Goal: Task Accomplishment & Management: Manage account settings

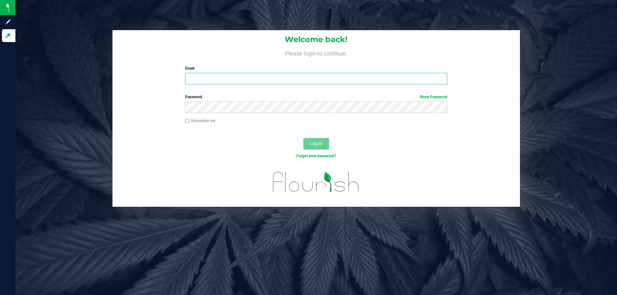
click at [224, 79] on input "Email" at bounding box center [316, 79] width 262 height 12
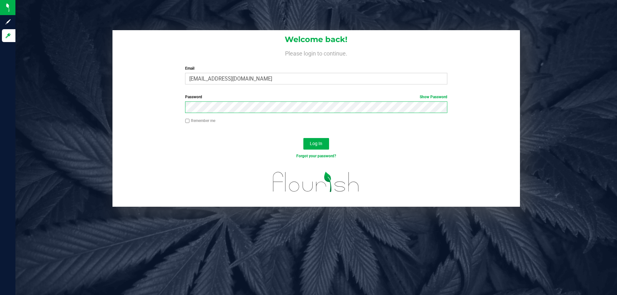
click at [303, 138] on button "Log In" at bounding box center [316, 144] width 26 height 12
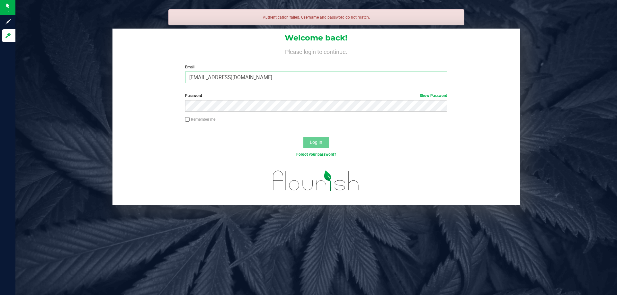
click at [216, 81] on input "[EMAIL_ADDRESS][DOMAIN_NAME]" at bounding box center [316, 78] width 262 height 12
type input "[EMAIL_ADDRESS][DOMAIN_NAME]"
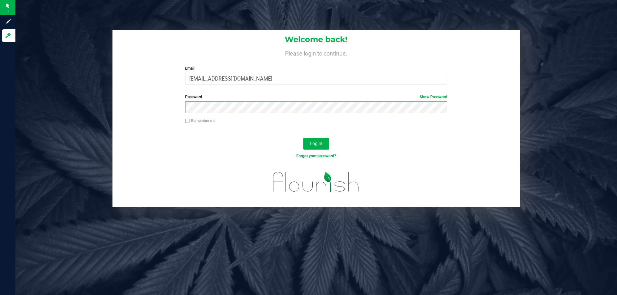
click at [303, 138] on button "Log In" at bounding box center [316, 144] width 26 height 12
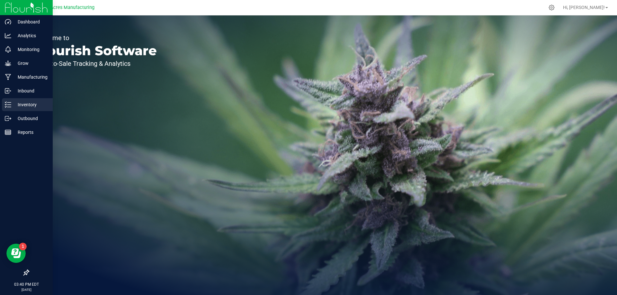
click at [12, 106] on p "Inventory" at bounding box center [30, 105] width 39 height 8
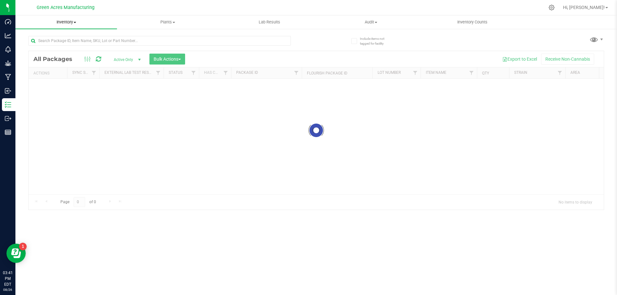
click at [69, 22] on span "Inventory" at bounding box center [66, 22] width 102 height 6
click at [69, 76] on span "From bill of materials" at bounding box center [44, 77] width 58 height 5
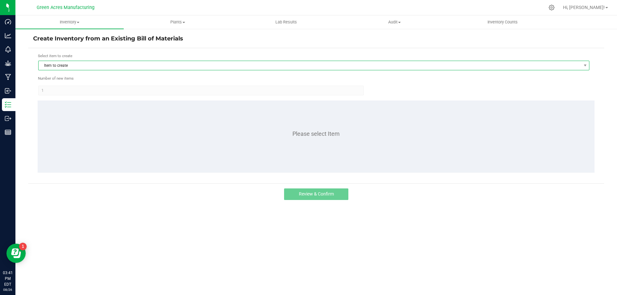
click at [211, 70] on span "Item to create" at bounding box center [310, 65] width 542 height 9
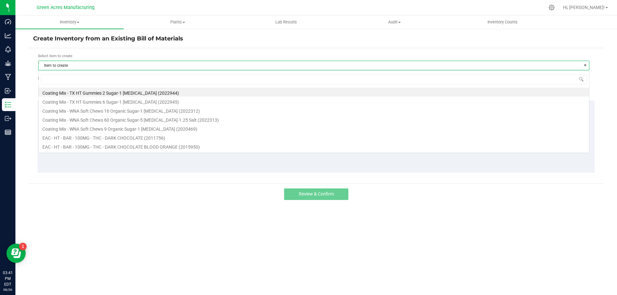
scroll to position [10, 551]
type input "arr"
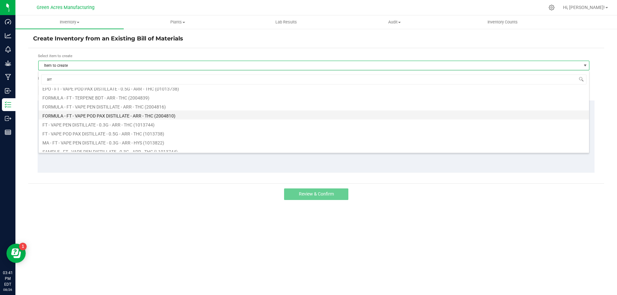
scroll to position [26, 0]
click at [206, 111] on li "FT - VAPE PEN DISTILLATE - 0.3G - ARR - THC (1013744)" at bounding box center [314, 111] width 551 height 9
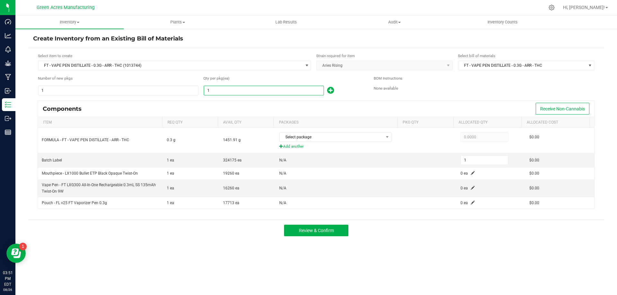
click at [245, 94] on input "1" at bounding box center [264, 90] width 120 height 9
type input "3"
type input "39"
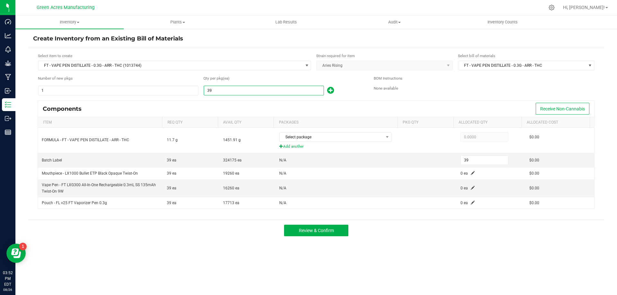
type input "390"
type input "3904"
type input "3,904"
click at [255, 93] on input "3904" at bounding box center [264, 90] width 120 height 9
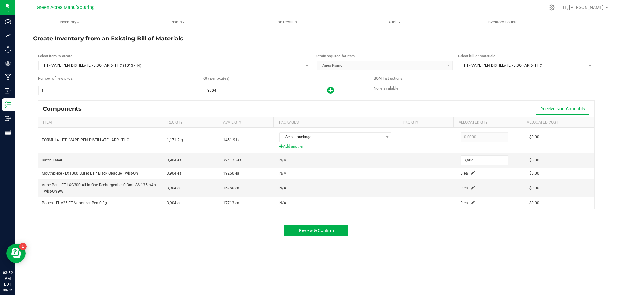
click at [255, 93] on input "3904" at bounding box center [264, 90] width 120 height 9
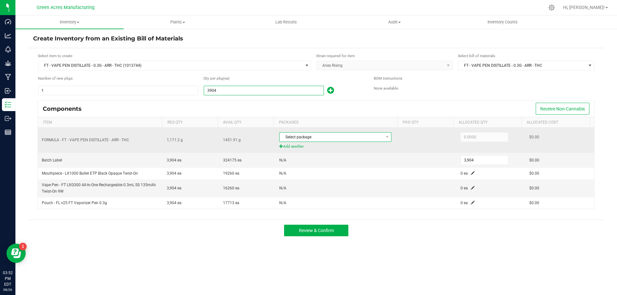
type input "3,904"
click at [345, 132] on span "Select package" at bounding box center [335, 137] width 112 height 10
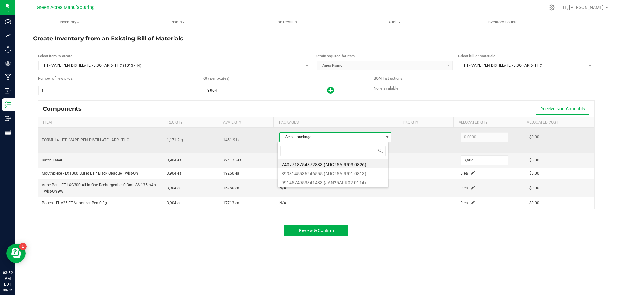
scroll to position [10, 111]
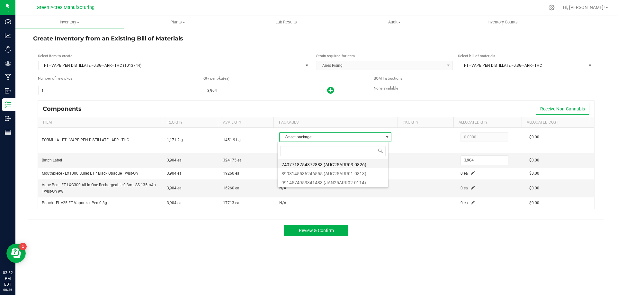
click at [345, 161] on li "7407718754872883 (AUG25ARR03-0826)" at bounding box center [333, 163] width 111 height 9
type input "1,171.2000"
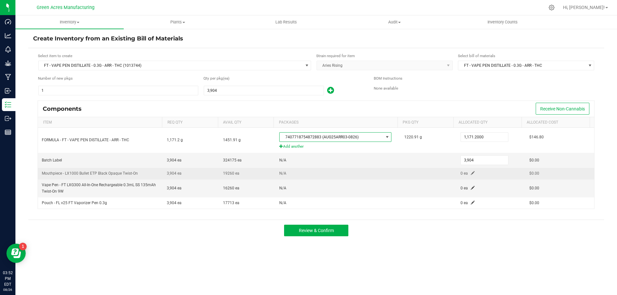
click at [474, 171] on td "0 ea" at bounding box center [491, 174] width 69 height 12
click at [471, 173] on span at bounding box center [473, 173] width 4 height 4
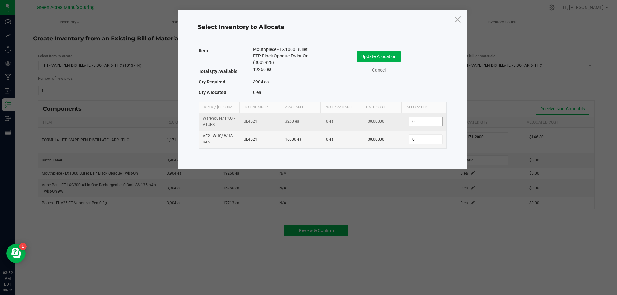
click at [426, 124] on input "0" at bounding box center [425, 121] width 33 height 9
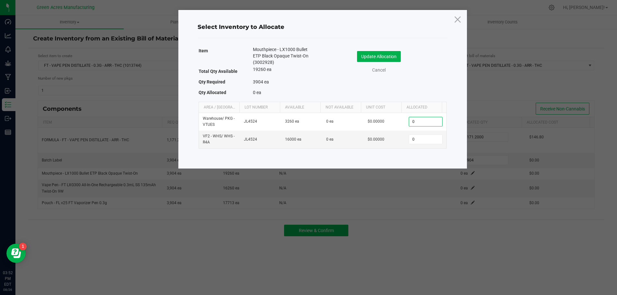
paste input
type input "0"
type input "3"
click at [423, 138] on input "0" at bounding box center [425, 139] width 33 height 9
type input "3,904"
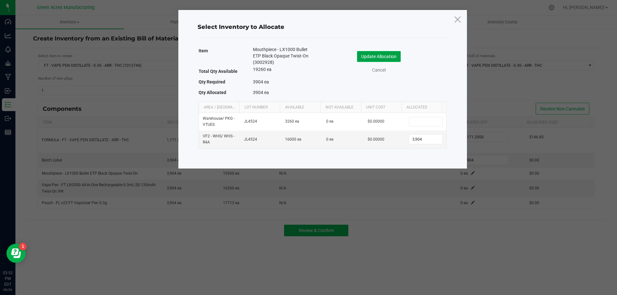
click at [366, 58] on button "Update Allocation" at bounding box center [379, 56] width 44 height 11
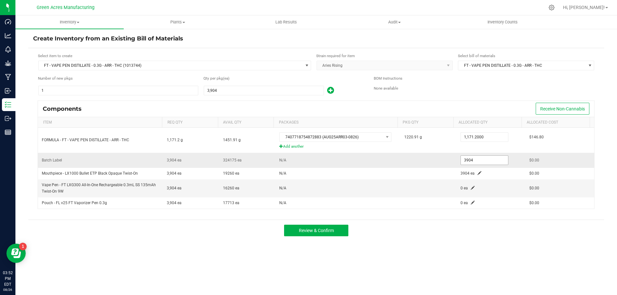
click at [474, 162] on input "3904" at bounding box center [484, 160] width 47 height 9
type input "3,904"
click at [466, 188] on td "0 ea" at bounding box center [491, 189] width 69 height 18
click at [471, 189] on span at bounding box center [473, 188] width 4 height 4
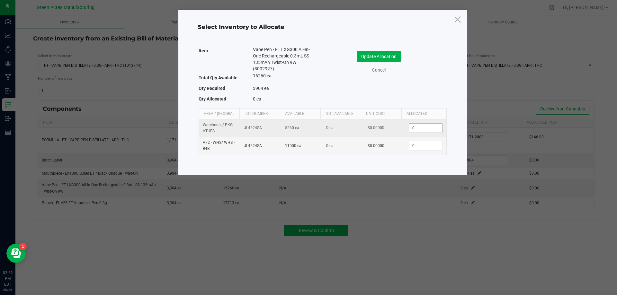
click at [423, 128] on input "0" at bounding box center [425, 128] width 33 height 9
paste input "3904"
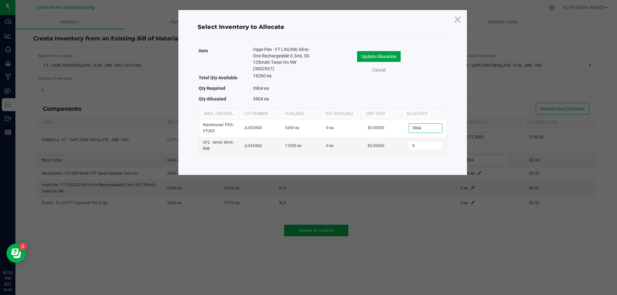
type input "3,904"
click at [381, 55] on button "Update Allocation" at bounding box center [379, 56] width 44 height 11
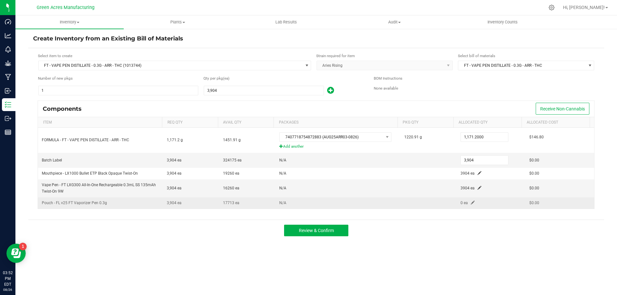
click at [471, 203] on span at bounding box center [473, 203] width 4 height 4
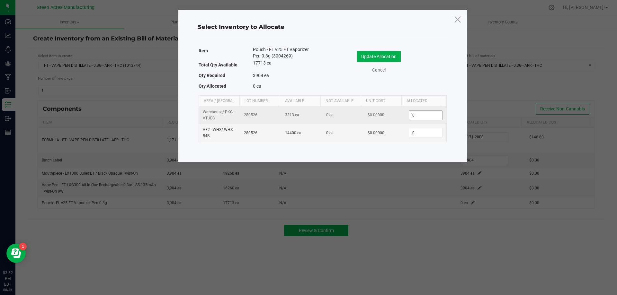
click at [419, 114] on input "0" at bounding box center [425, 115] width 33 height 9
paste input "3904"
type input "3904"
click at [419, 116] on input "3904" at bounding box center [425, 115] width 33 height 9
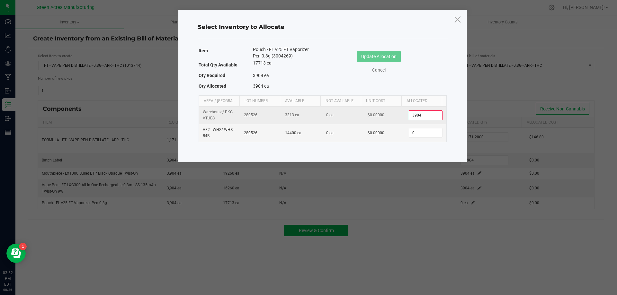
click at [419, 116] on input "3904" at bounding box center [425, 115] width 33 height 9
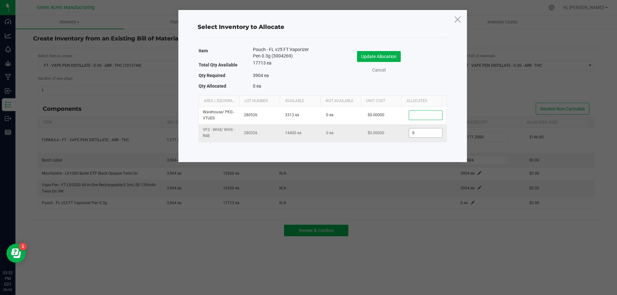
click at [413, 132] on input "0" at bounding box center [425, 133] width 33 height 9
paste input "3904"
type input "3,904"
click at [395, 58] on button "Update Allocation" at bounding box center [379, 56] width 44 height 11
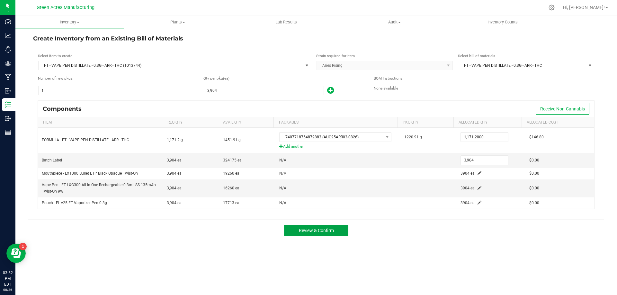
click at [329, 233] on span "Review & Confirm" at bounding box center [316, 230] width 35 height 5
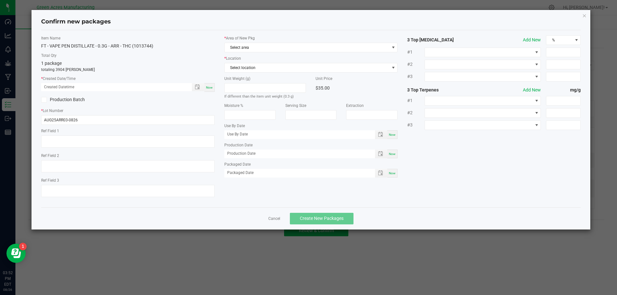
click at [213, 92] on div "Item Name FT - VAPE PEN DISTILLATE - 0.3G - ARR - THC (1013744) Total Qty 1 pac…" at bounding box center [127, 118] width 183 height 167
click at [213, 88] on div "Now" at bounding box center [209, 87] width 10 height 9
type input "[DATE] 03:52 PM"
click at [265, 48] on span "Select area" at bounding box center [307, 47] width 165 height 9
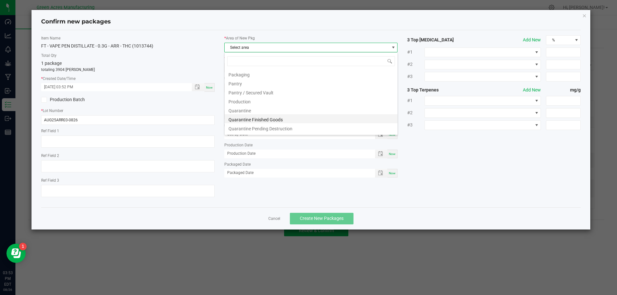
scroll to position [161, 0]
click at [301, 99] on li "Pantry / Secured Vault" at bounding box center [311, 102] width 173 height 9
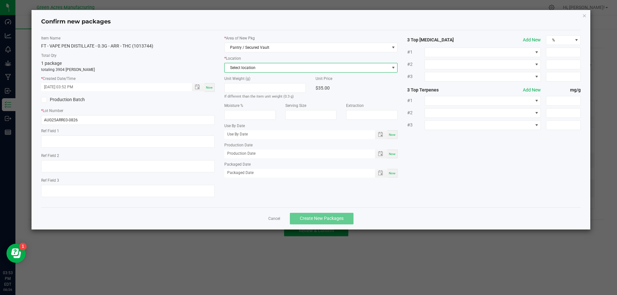
click at [315, 69] on span "Select location" at bounding box center [307, 67] width 165 height 9
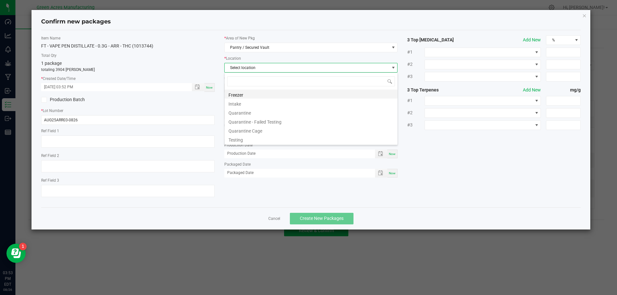
scroll to position [10, 174]
click at [303, 106] on li "Intake" at bounding box center [311, 103] width 173 height 9
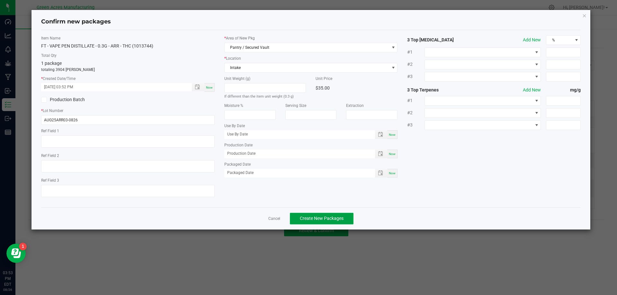
click at [323, 218] on span "Create New Packages" at bounding box center [322, 218] width 44 height 5
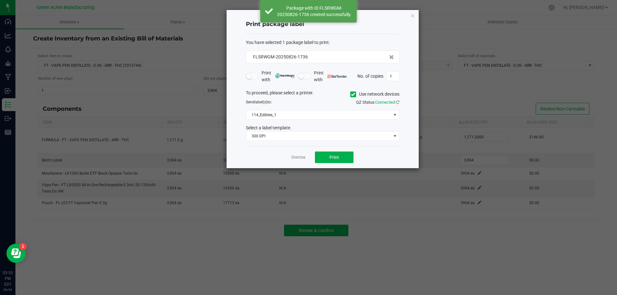
click at [331, 110] on div "To proceed, please select a printer. Use network devices Send label(s) to: QZ S…" at bounding box center [323, 116] width 154 height 52
click at [327, 114] on span "114_Edibles_1" at bounding box center [318, 115] width 145 height 9
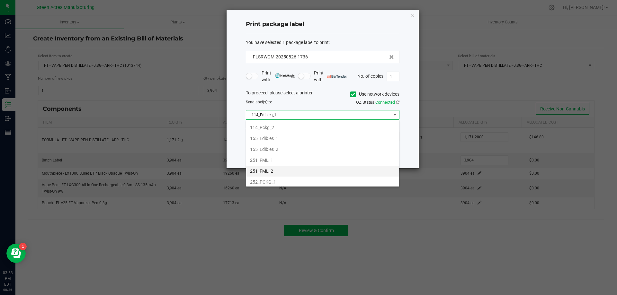
scroll to position [64, 0]
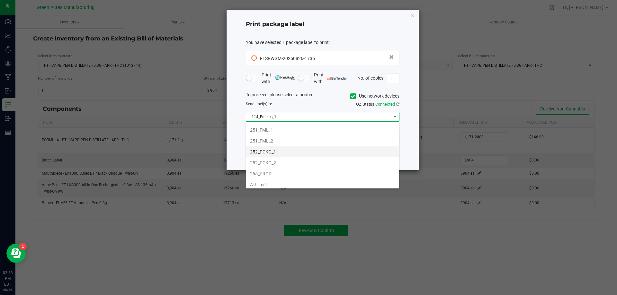
click at [319, 155] on li "252_PCKG_1" at bounding box center [322, 152] width 153 height 11
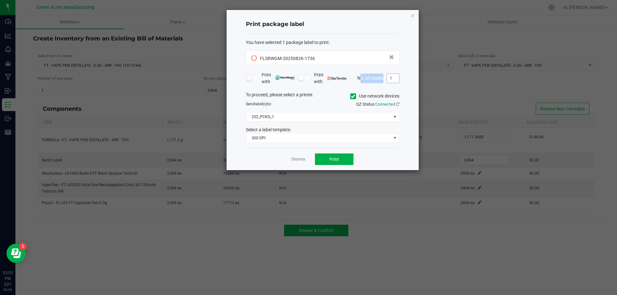
click at [399, 76] on div "Print package label You have selected 1 package label to print : FLSRWGM-202508…" at bounding box center [323, 90] width 192 height 160
click at [399, 76] on input "1" at bounding box center [393, 78] width 12 height 9
type input "2"
click at [339, 166] on div "Dismiss Print" at bounding box center [323, 159] width 154 height 22
click at [343, 162] on button "Print" at bounding box center [334, 160] width 39 height 12
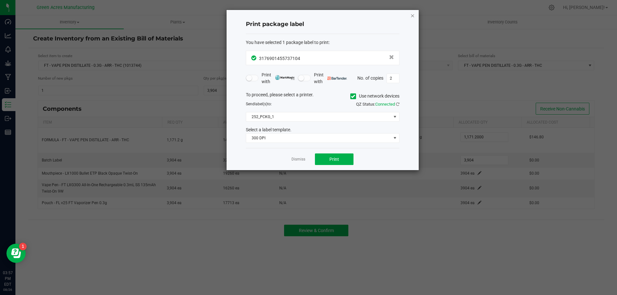
click at [412, 17] on icon "button" at bounding box center [412, 16] width 4 height 8
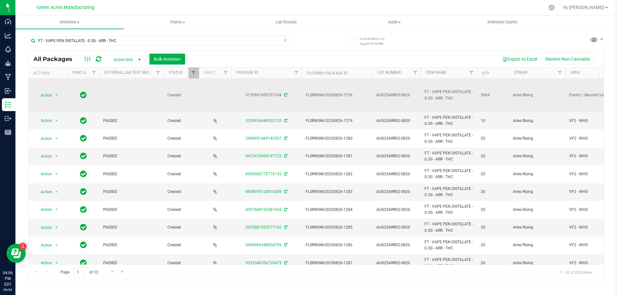
click at [403, 97] on span "AUG25ARR03-0826" at bounding box center [396, 95] width 40 height 6
click at [403, 97] on input "AUG25ARR03-0826" at bounding box center [395, 95] width 46 height 10
click at [405, 96] on input "AUG25ARR03-0826" at bounding box center [395, 95] width 46 height 10
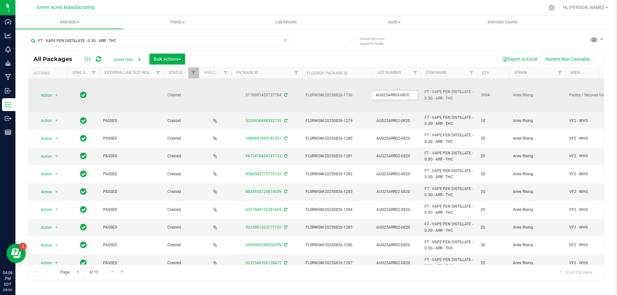
click at [405, 96] on input "AUG25ARR03-0826" at bounding box center [395, 95] width 46 height 10
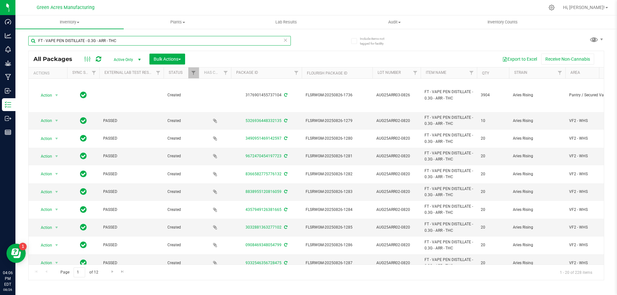
click at [107, 37] on input "FT - VAPE PEN DISTILLATE - 0.3G - ARR - THC" at bounding box center [159, 41] width 263 height 10
paste input "AUG25ARR03-0826"
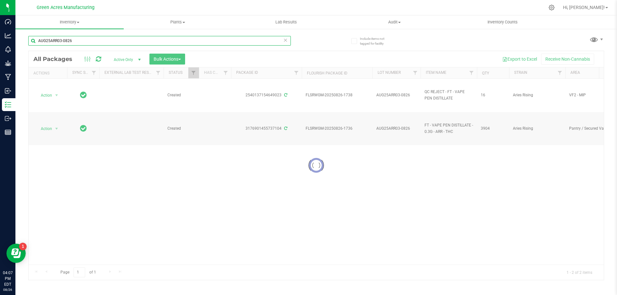
type input "AUG25ARR03-0826"
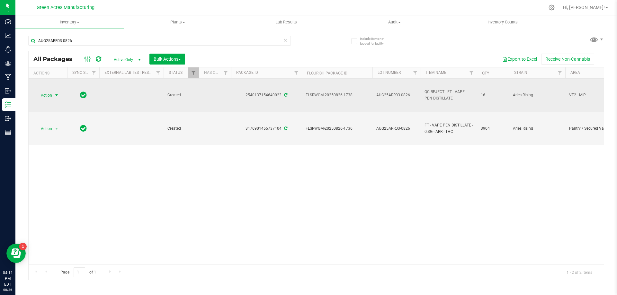
click at [49, 97] on span "Action" at bounding box center [43, 95] width 17 height 9
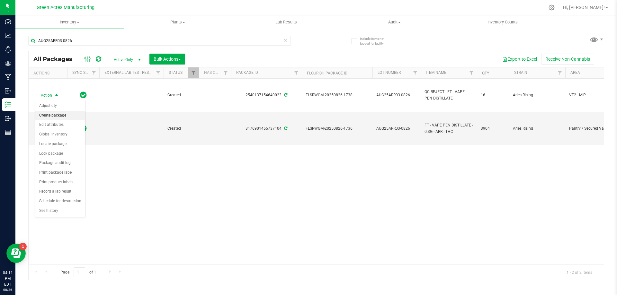
click at [60, 115] on li "Create package" at bounding box center [60, 116] width 50 height 10
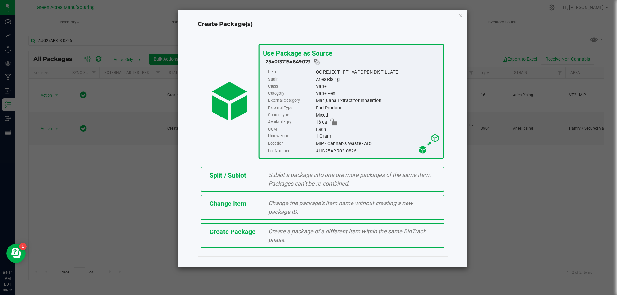
click at [233, 237] on div "Create Package" at bounding box center [234, 232] width 59 height 10
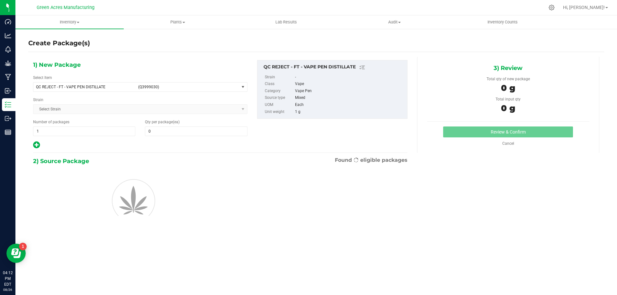
type input "0"
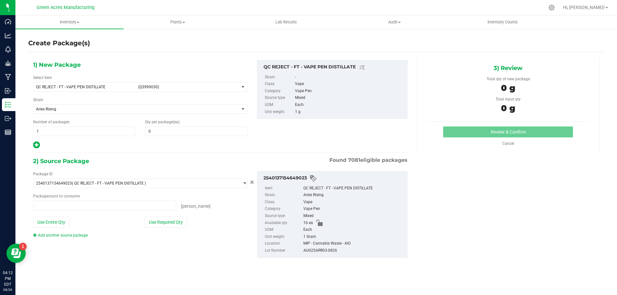
type input "0 ea"
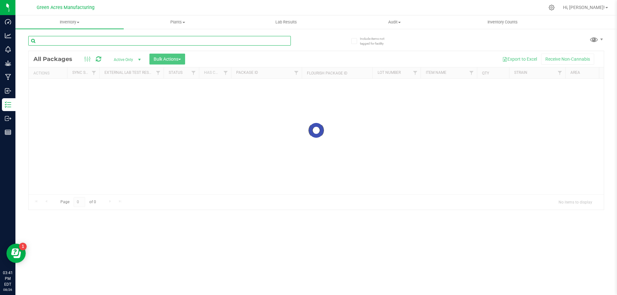
click at [127, 38] on input "text" at bounding box center [159, 41] width 263 height 10
type input "5948793478161475"
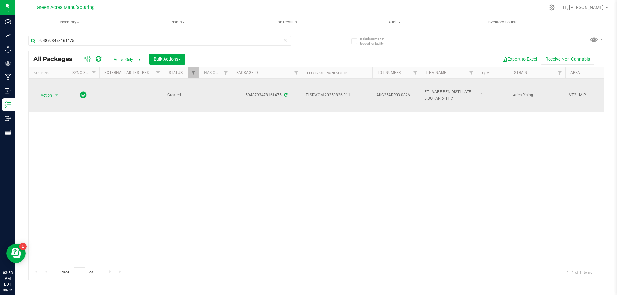
click at [396, 95] on span "AUG25ARR03-0826" at bounding box center [396, 95] width 40 height 6
click at [396, 95] on input "AUG25ARR03-0826" at bounding box center [395, 95] width 46 height 10
click at [402, 92] on input "AUG25ARR03-0826" at bounding box center [395, 95] width 46 height 10
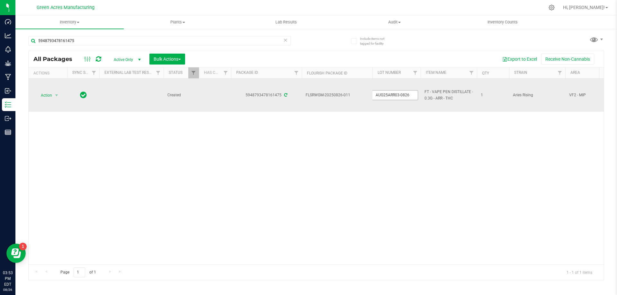
click at [402, 92] on input "AUG25ARR03-0826" at bounding box center [395, 95] width 46 height 10
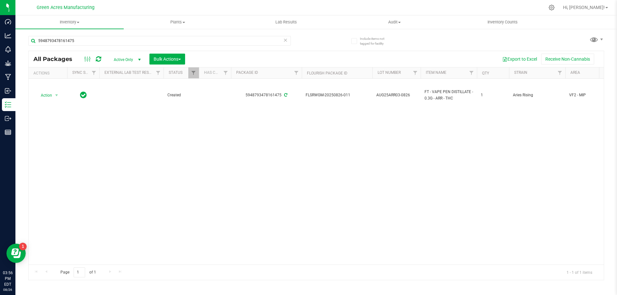
click at [413, 170] on div "Action Action Adjust qty Create package Edit attributes Global inventory Locate…" at bounding box center [316, 172] width 575 height 186
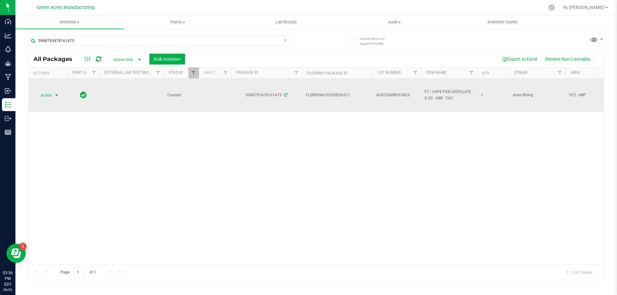
click at [52, 98] on span "Action" at bounding box center [43, 95] width 17 height 9
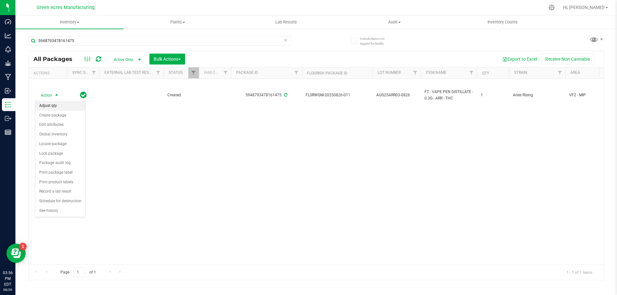
click at [55, 108] on li "Adjust qty" at bounding box center [60, 106] width 50 height 10
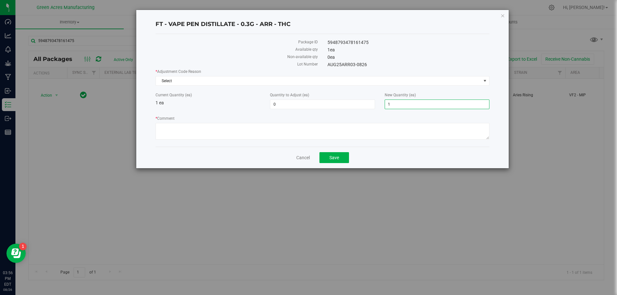
click at [431, 105] on span "1 1" at bounding box center [437, 105] width 105 height 10
click at [431, 105] on input "1" at bounding box center [437, 104] width 104 height 9
click at [430, 105] on input "1" at bounding box center [437, 104] width 104 height 9
type input "1"
type input "0"
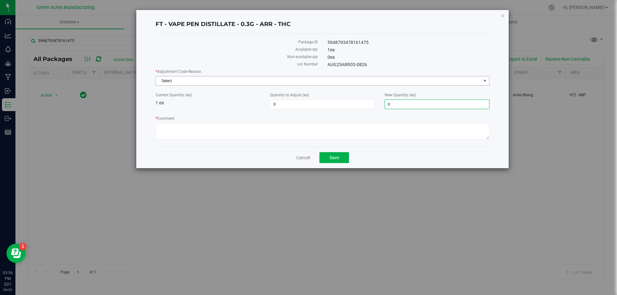
type input "-1"
type input "0"
click at [363, 84] on span "Select" at bounding box center [318, 80] width 325 height 9
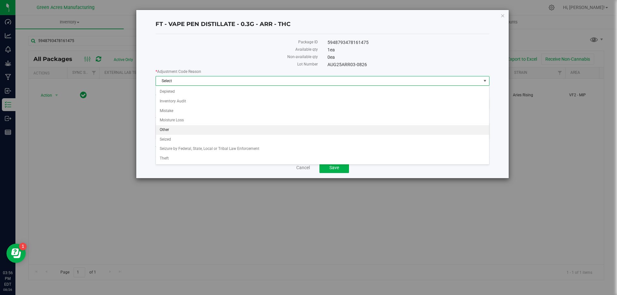
click at [324, 131] on li "Other" at bounding box center [322, 130] width 333 height 10
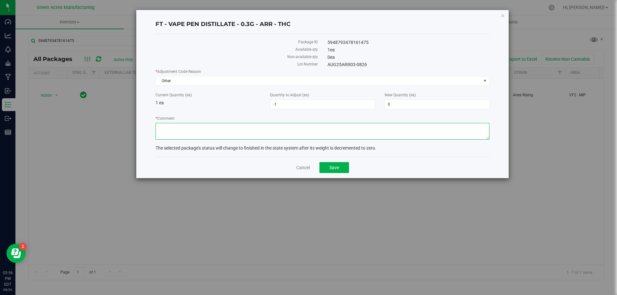
click at [332, 131] on textarea "* Comment" at bounding box center [323, 131] width 334 height 17
type textarea "waste"
click at [342, 167] on button "Save" at bounding box center [334, 167] width 30 height 11
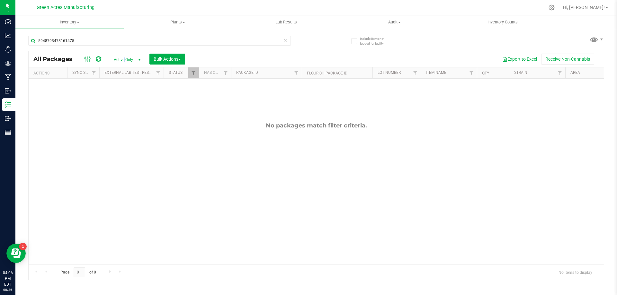
drag, startPoint x: 125, startPoint y: 58, endPoint x: 119, endPoint y: 58, distance: 6.1
click at [125, 58] on span "Active Only" at bounding box center [125, 59] width 35 height 9
click at [123, 96] on li "All" at bounding box center [125, 99] width 35 height 10
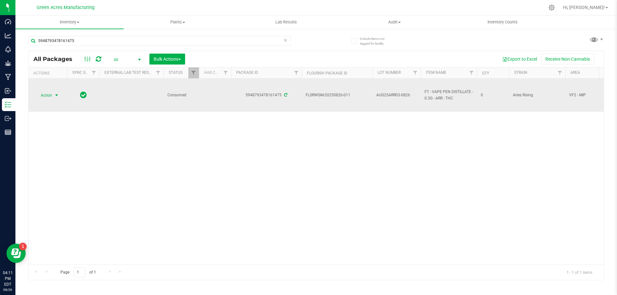
click at [54, 96] on span "select" at bounding box center [56, 95] width 5 height 5
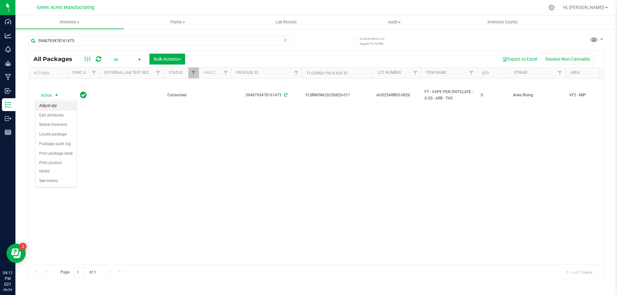
click at [61, 101] on li "Adjust qty" at bounding box center [55, 106] width 41 height 10
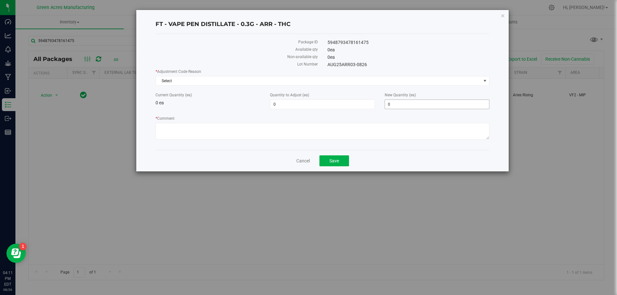
click at [430, 102] on span "0 0" at bounding box center [437, 105] width 105 height 10
click at [430, 102] on input "0" at bounding box center [437, 104] width 104 height 9
type input "1"
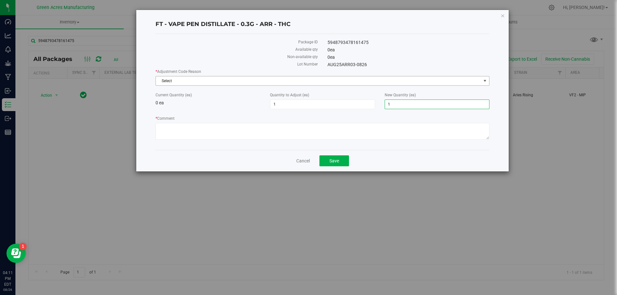
click at [328, 79] on span "Select" at bounding box center [318, 80] width 325 height 9
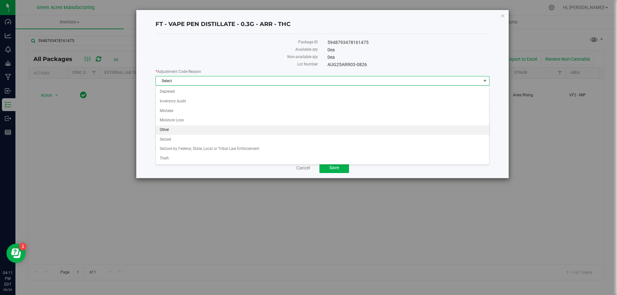
click at [309, 131] on li "Other" at bounding box center [322, 130] width 333 height 10
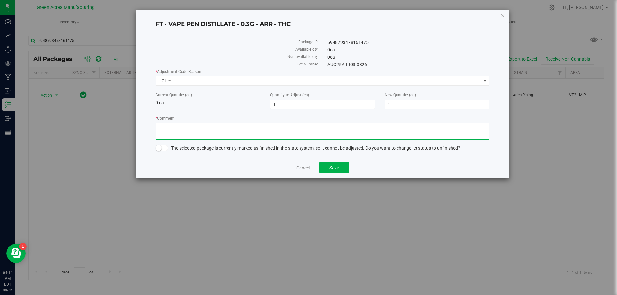
click at [309, 131] on textarea "* Comment" at bounding box center [323, 131] width 334 height 17
click at [164, 148] on span at bounding box center [162, 148] width 13 height 6
click at [164, 129] on textarea "* Comment" at bounding box center [323, 131] width 334 height 17
type textarea "reject"
click at [337, 167] on span "Save" at bounding box center [334, 167] width 10 height 5
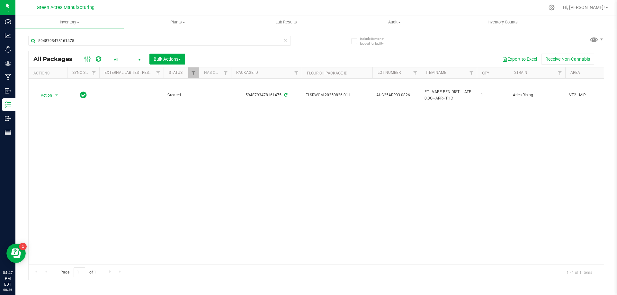
click at [50, 182] on div "Action Action Adjust qty Create package Edit attributes Global inventory Locate…" at bounding box center [316, 172] width 575 height 186
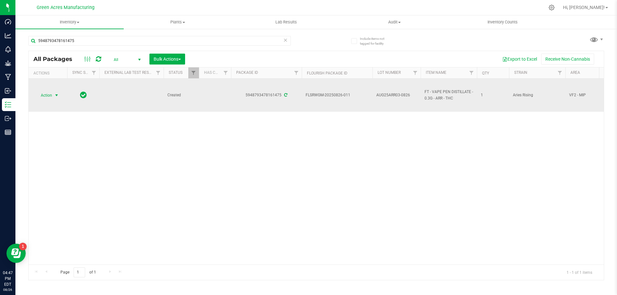
click at [51, 95] on span "Action" at bounding box center [43, 95] width 17 height 9
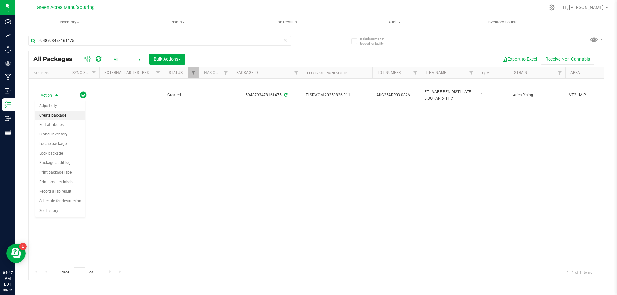
click at [69, 116] on li "Create package" at bounding box center [60, 116] width 50 height 10
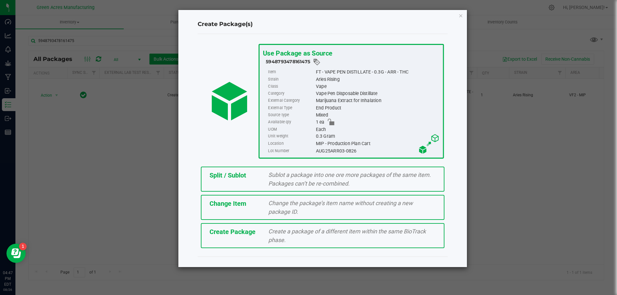
click at [247, 235] on span "Create Package" at bounding box center [233, 232] width 46 height 8
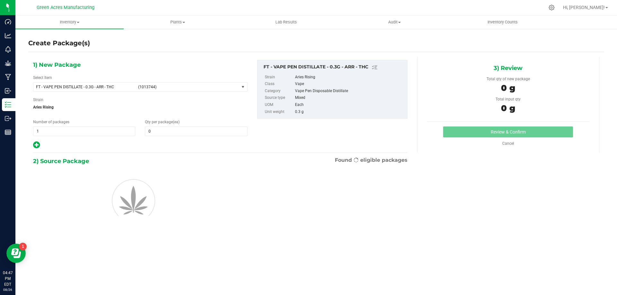
type input "0"
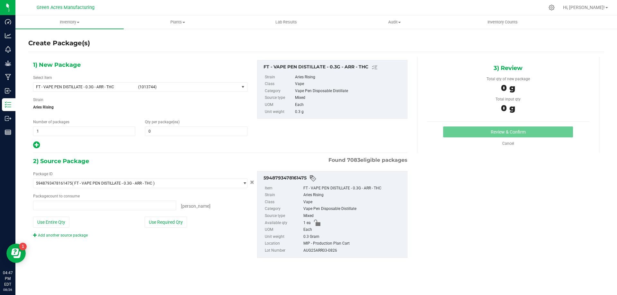
type input "0 ea"
click at [93, 92] on div "1) New Package Select Item FT - VAPE PEN DISTILLATE - 0.3G - ARR - THC (1013744…" at bounding box center [140, 104] width 224 height 89
click at [92, 88] on span "FT - VAPE PEN DISTILLATE - 0.3G - ARR - THC" at bounding box center [85, 87] width 98 height 4
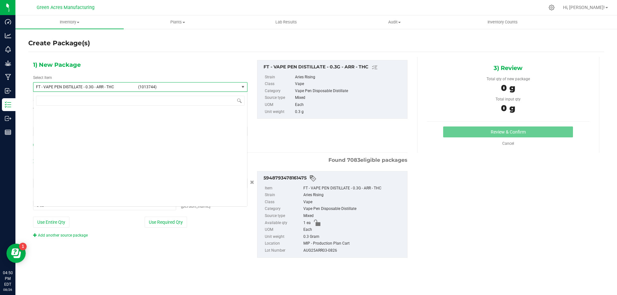
scroll to position [42554, 0]
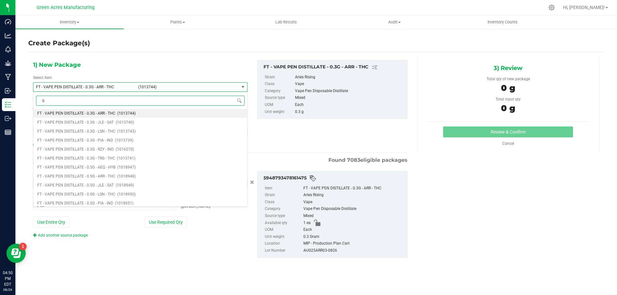
type input "qc"
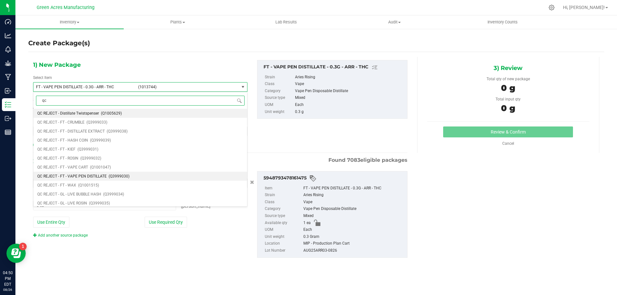
click at [146, 178] on li "QC REJECT - FT - VAPE PEN DISTILLATE (Q3999030)" at bounding box center [140, 176] width 214 height 9
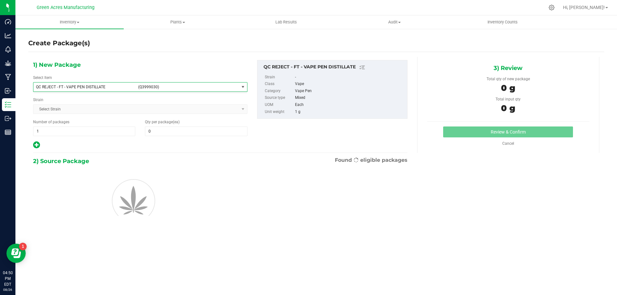
type input "0"
click at [185, 134] on span at bounding box center [196, 132] width 102 height 10
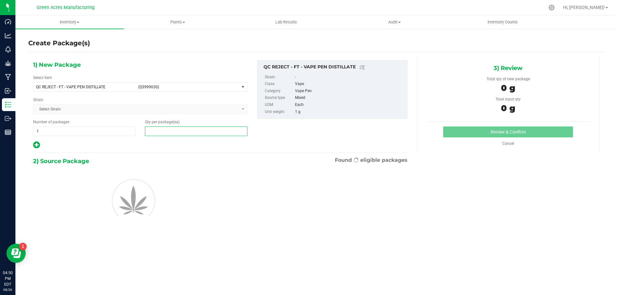
type input "1"
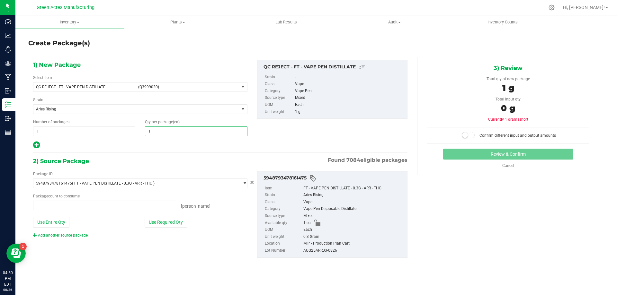
type input "0 ea"
type input "1"
click at [60, 220] on button "Use Entire Qty" at bounding box center [51, 222] width 36 height 11
type input "1 ea"
click at [471, 135] on span at bounding box center [468, 135] width 13 height 6
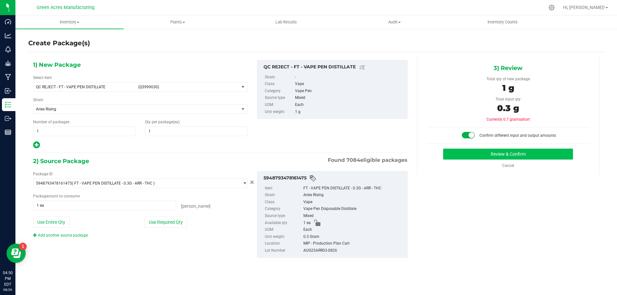
click at [515, 159] on div "Review & Confirm Cancel" at bounding box center [508, 159] width 162 height 20
click at [518, 154] on button "Review & Confirm" at bounding box center [508, 154] width 130 height 11
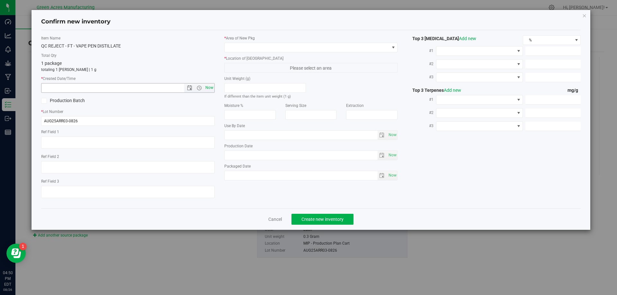
click at [210, 86] on span "Now" at bounding box center [209, 87] width 11 height 9
type input "8/26/2025 4:50 PM"
click at [278, 43] on span at bounding box center [307, 47] width 165 height 9
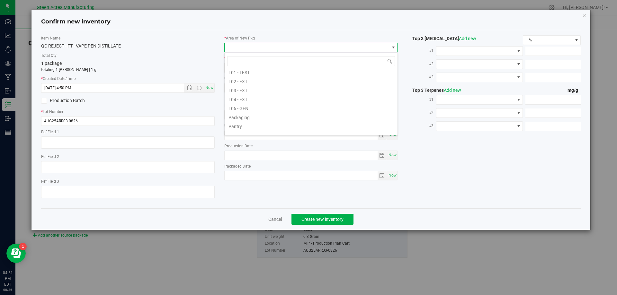
scroll to position [129, 0]
type input "mip"
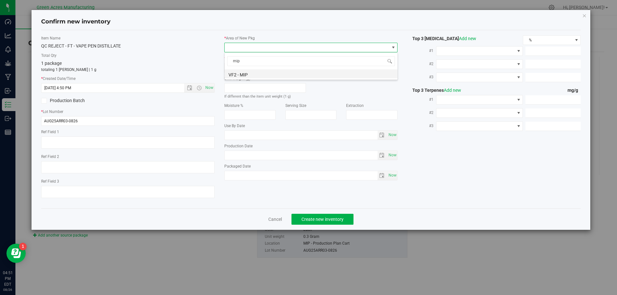
click at [237, 75] on li "VF2 - MIP" at bounding box center [311, 73] width 173 height 9
click at [263, 69] on span "MIP - Cannabis Waste" at bounding box center [307, 67] width 165 height 9
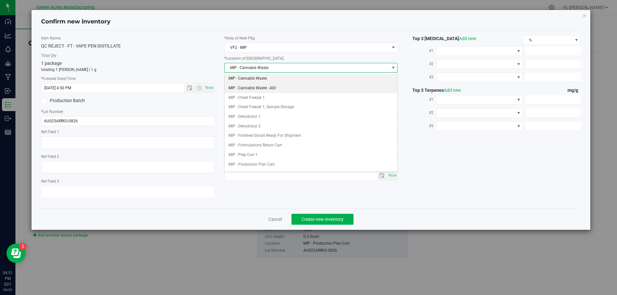
click at [262, 91] on li "MIP - Cannabis Waste - AIO" at bounding box center [311, 89] width 173 height 10
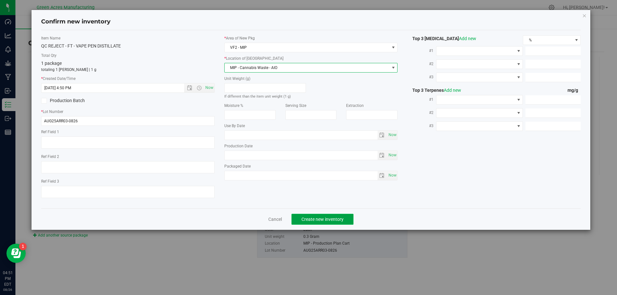
click at [324, 214] on button "Create new inventory" at bounding box center [322, 219] width 62 height 11
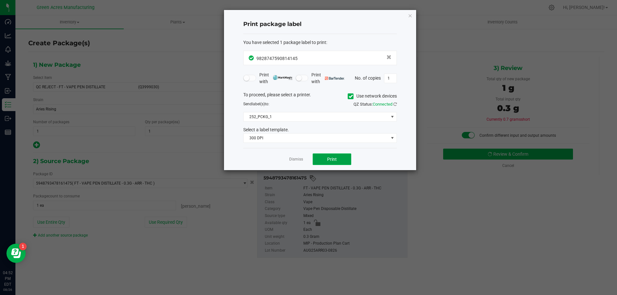
click at [336, 160] on span "Print" at bounding box center [332, 159] width 10 height 5
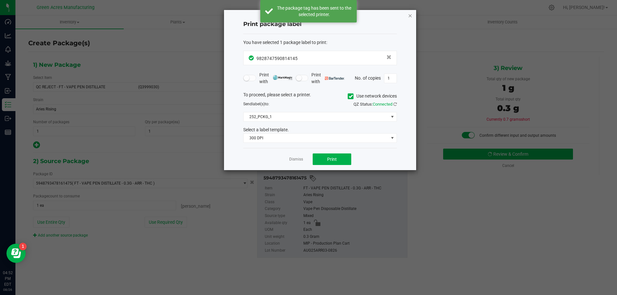
click at [410, 17] on icon "button" at bounding box center [410, 16] width 4 height 8
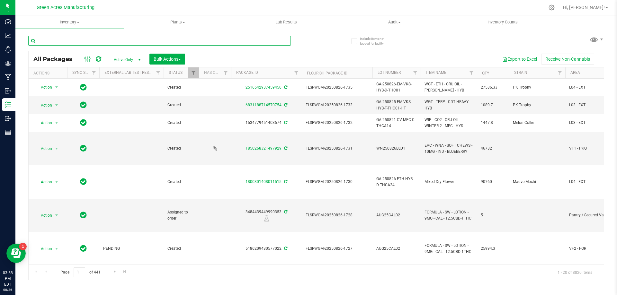
click at [121, 38] on input "text" at bounding box center [159, 41] width 263 height 10
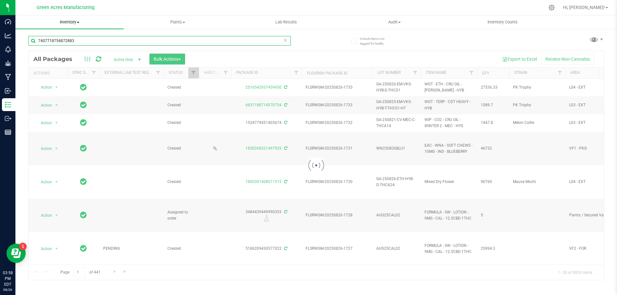
type input "7407718754872883"
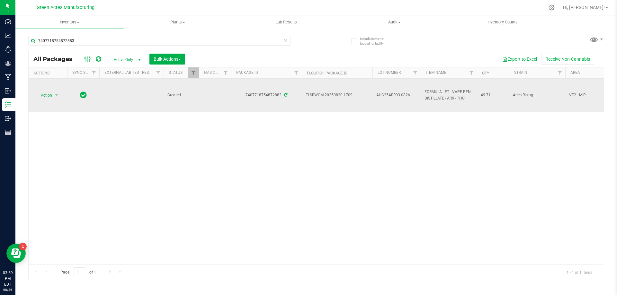
click at [63, 95] on td "Action Action Adjust qty Create package Edit attributes Global inventory Locate…" at bounding box center [48, 95] width 39 height 33
click at [57, 93] on span "select" at bounding box center [56, 95] width 5 height 5
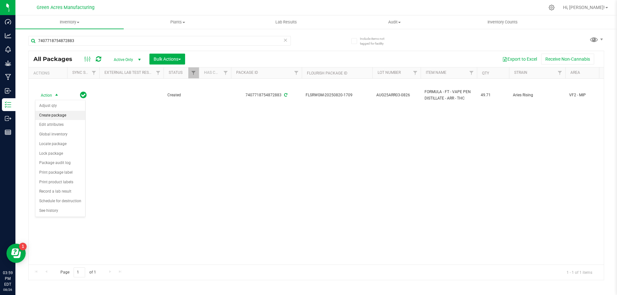
click at [61, 114] on li "Create package" at bounding box center [60, 116] width 50 height 10
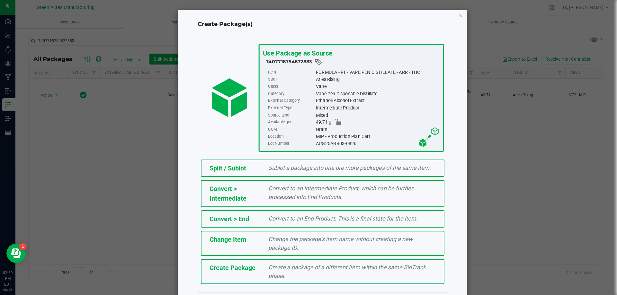
click at [218, 277] on div "Create Package Create a package of a different item within the same BioTrack ph…" at bounding box center [323, 271] width 244 height 25
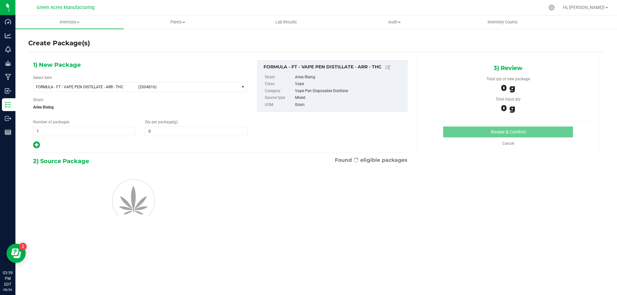
type input "0.0000"
click at [122, 91] on span "FORMULA - FT - VAPE PEN DISTILLATE - ARR - THC (2004816)" at bounding box center [136, 87] width 206 height 9
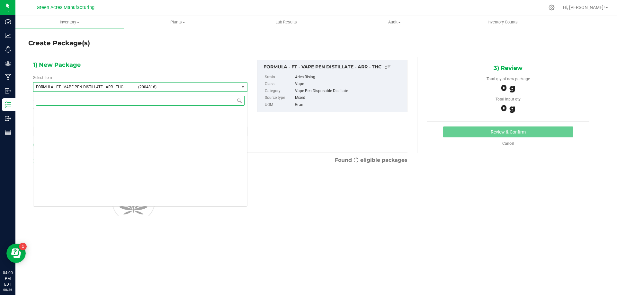
scroll to position [13354, 0]
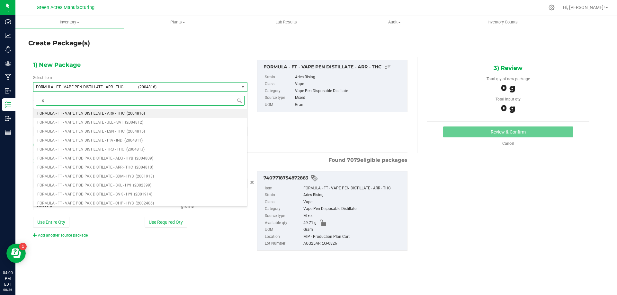
type input "qc"
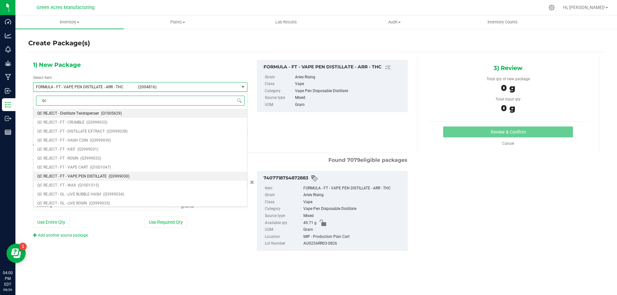
click at [118, 180] on li "QC REJECT - FT - VAPE PEN DISTILLATE (Q3999030)" at bounding box center [140, 176] width 214 height 9
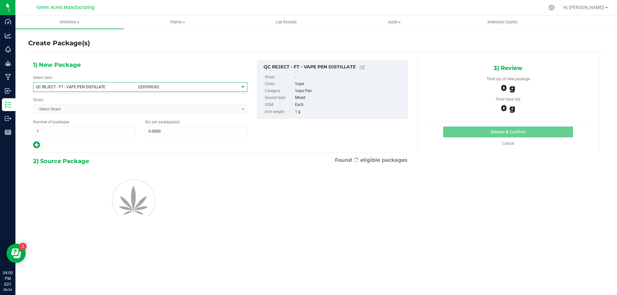
type input "0"
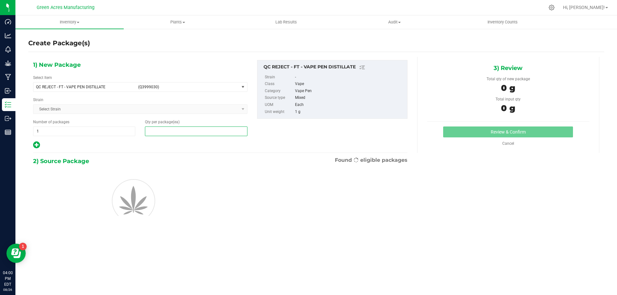
click at [246, 128] on span at bounding box center [196, 132] width 102 height 10
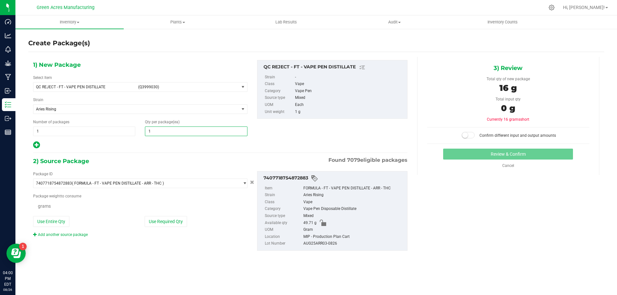
type input "16"
click at [57, 218] on button "Use Entire Qty" at bounding box center [51, 222] width 36 height 11
type input "49.7100 g"
click at [471, 135] on span at bounding box center [468, 135] width 13 height 6
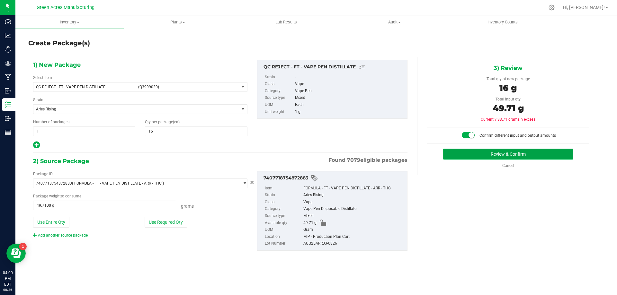
click at [507, 150] on button "Review & Confirm" at bounding box center [508, 154] width 130 height 11
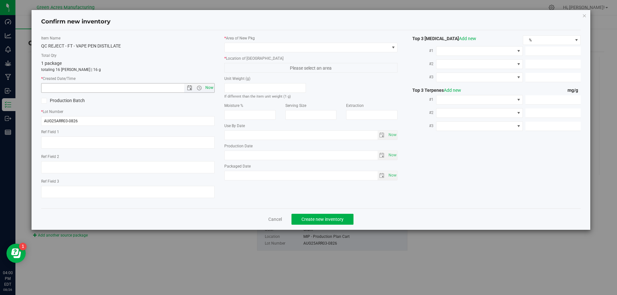
click at [213, 86] on span "Now" at bounding box center [209, 87] width 11 height 9
type input "8/26/2025 4:00 PM"
click at [255, 49] on span at bounding box center [307, 47] width 165 height 9
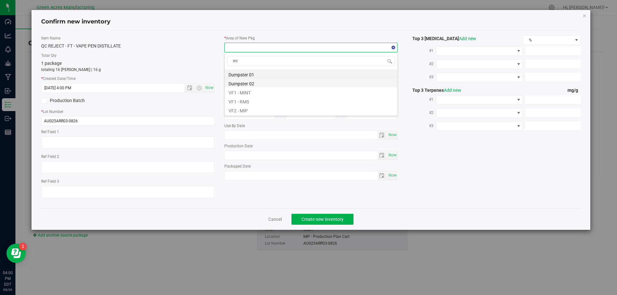
scroll to position [0, 0]
type input "mip"
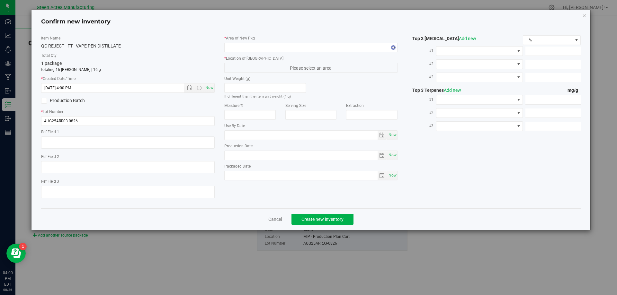
click at [332, 107] on label "Serving Size" at bounding box center [310, 106] width 51 height 6
click at [328, 45] on span at bounding box center [307, 47] width 165 height 9
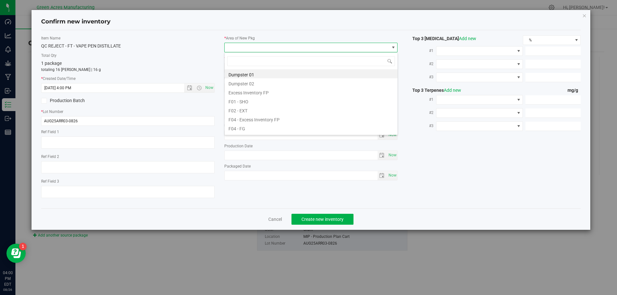
scroll to position [10, 174]
type input "mip"
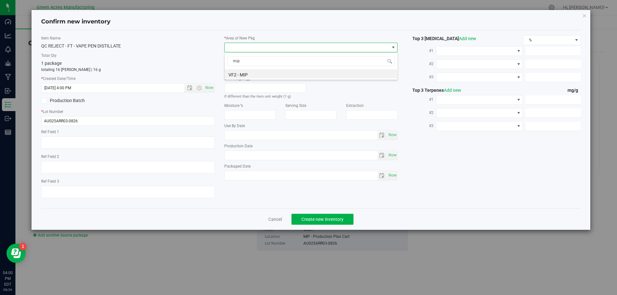
click at [334, 75] on li "VF2 - MIP" at bounding box center [311, 73] width 173 height 9
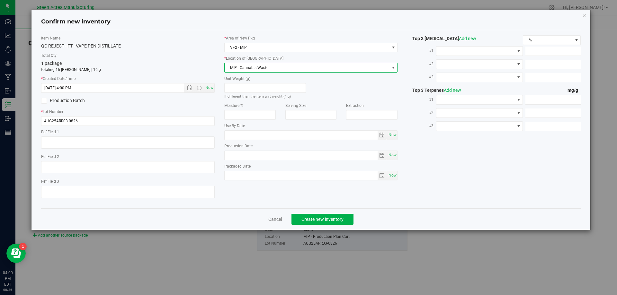
click at [334, 65] on span "MIP - Cannabis Waste" at bounding box center [307, 67] width 165 height 9
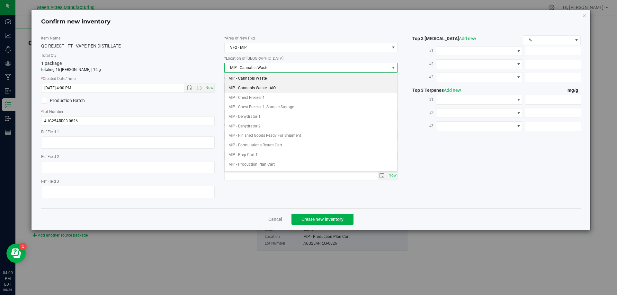
click at [328, 86] on li "MIP - Cannabis Waste - AIO" at bounding box center [311, 89] width 173 height 10
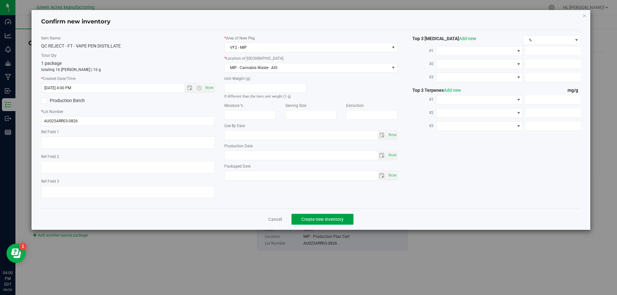
click at [325, 217] on span "Create new inventory" at bounding box center [322, 219] width 42 height 5
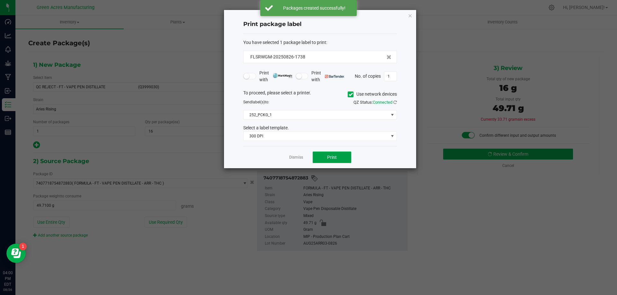
click at [337, 155] on button "Print" at bounding box center [332, 158] width 39 height 12
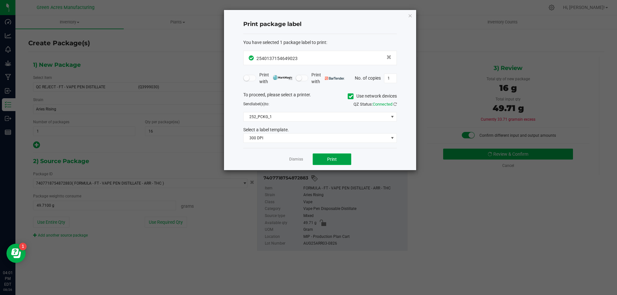
click at [346, 163] on button "Print" at bounding box center [332, 160] width 39 height 12
